Goal: Information Seeking & Learning: Learn about a topic

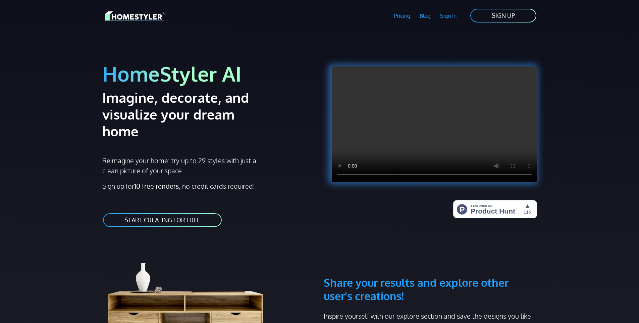
click at [144, 17] on img at bounding box center [135, 16] width 60 height 12
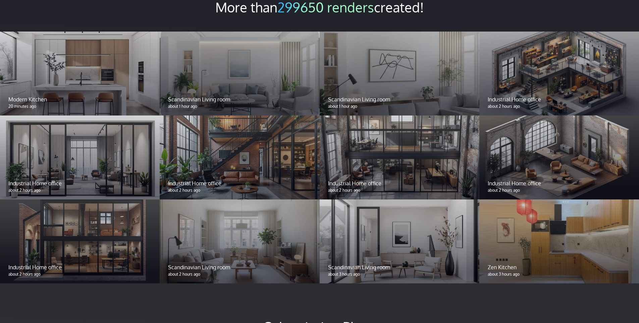
scroll to position [604, 0]
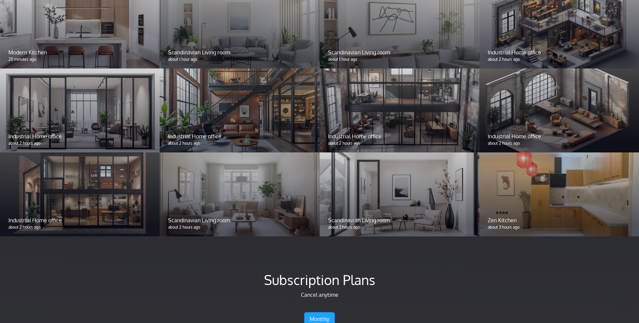
click at [214, 99] on div at bounding box center [240, 110] width 160 height 84
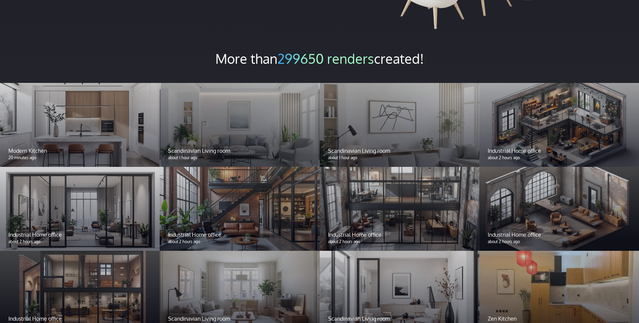
scroll to position [503, 0]
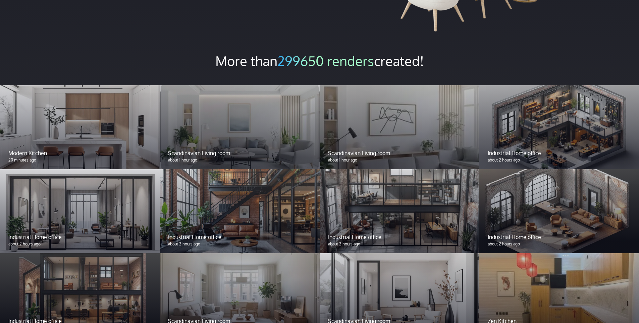
click at [242, 126] on div at bounding box center [240, 127] width 160 height 84
click at [112, 126] on div at bounding box center [80, 127] width 160 height 84
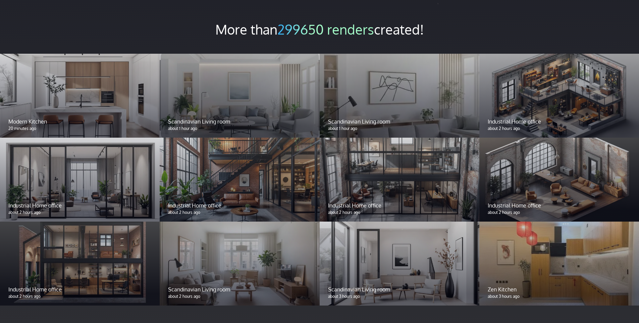
scroll to position [570, 0]
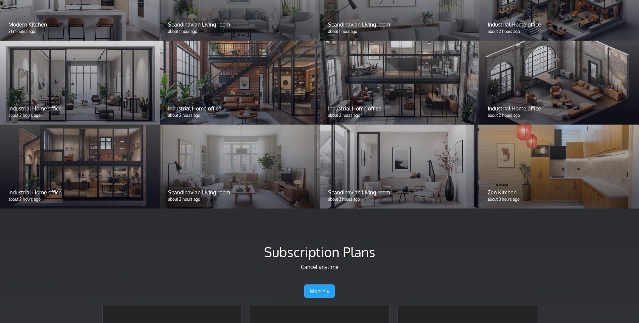
scroll to position [604, 0]
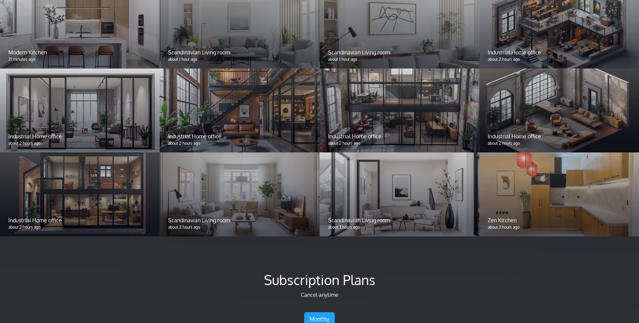
click at [364, 152] on div at bounding box center [400, 194] width 160 height 84
click at [381, 89] on div at bounding box center [400, 110] width 160 height 84
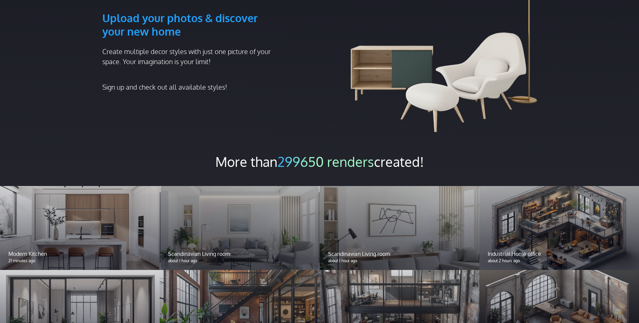
click at [333, 117] on img at bounding box center [430, 58] width 213 height 158
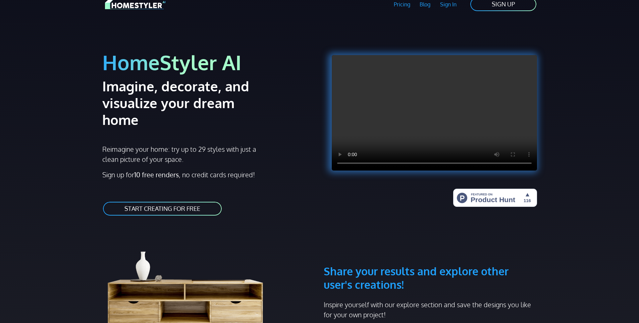
scroll to position [0, 0]
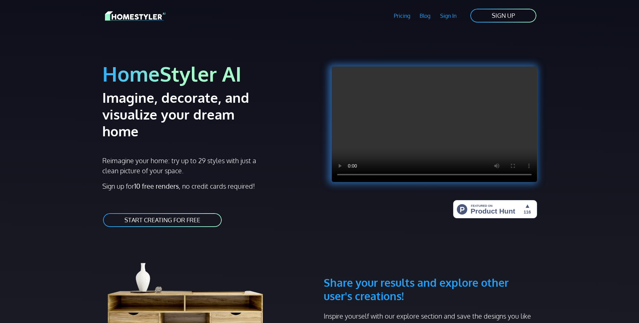
click at [398, 18] on link "Pricing" at bounding box center [402, 15] width 26 height 15
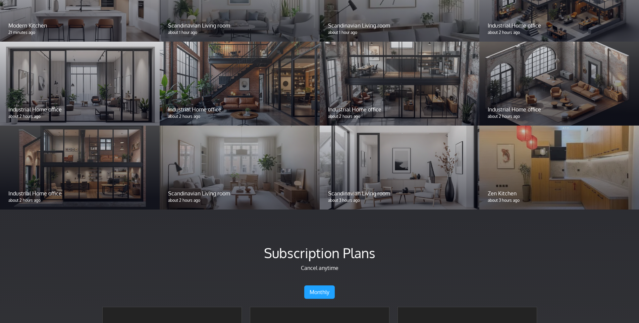
scroll to position [463, 0]
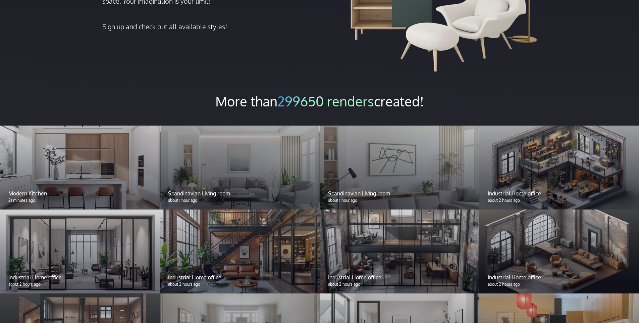
click at [568, 141] on div at bounding box center [559, 167] width 160 height 84
click at [530, 189] on p "Industrial Home office" at bounding box center [559, 193] width 143 height 8
click at [387, 246] on div at bounding box center [400, 251] width 160 height 84
click at [545, 241] on div at bounding box center [559, 251] width 160 height 84
click at [580, 151] on div at bounding box center [559, 167] width 160 height 84
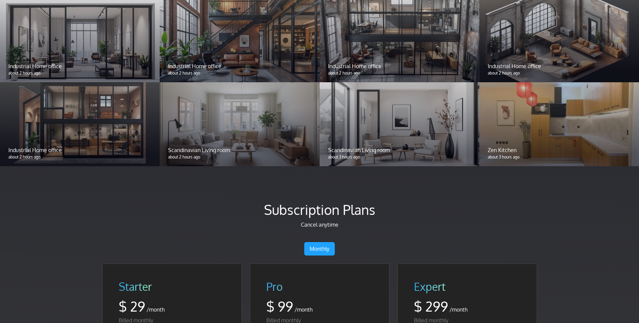
scroll to position [587, 0]
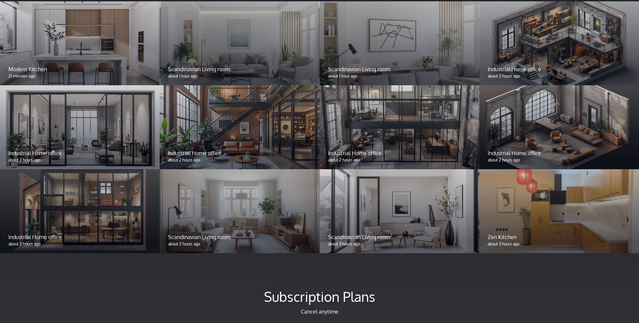
click at [506, 241] on p "about 3 hours ago" at bounding box center [559, 244] width 143 height 6
click at [382, 241] on p "about 3 hours ago" at bounding box center [399, 244] width 143 height 6
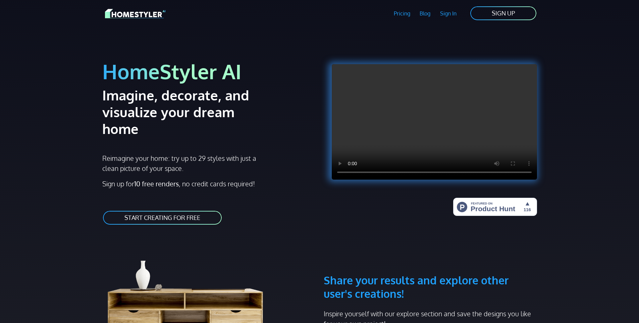
scroll to position [0, 0]
